Goal: Information Seeking & Learning: Learn about a topic

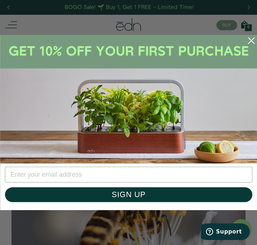
click at [250, 39] on circle "Close dialog" at bounding box center [251, 41] width 14 height 14
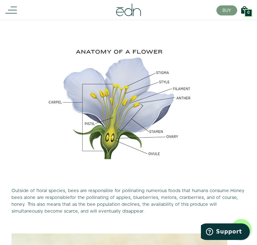
scroll to position [277, 0]
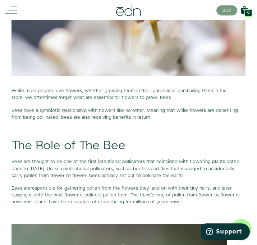
scroll to position [276, 0]
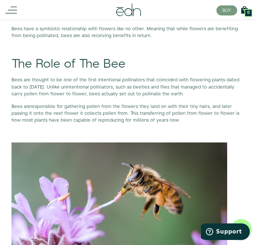
scroll to position [356, 0]
